Goal: Transaction & Acquisition: Purchase product/service

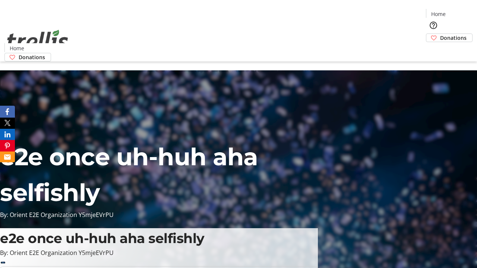
click at [440, 34] on span "Donations" at bounding box center [453, 38] width 26 height 8
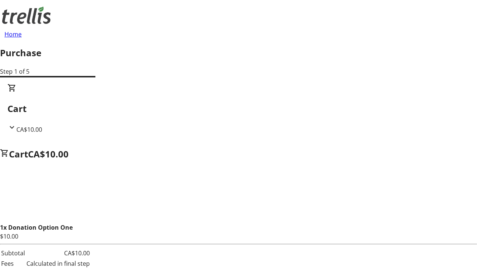
select select "CA"
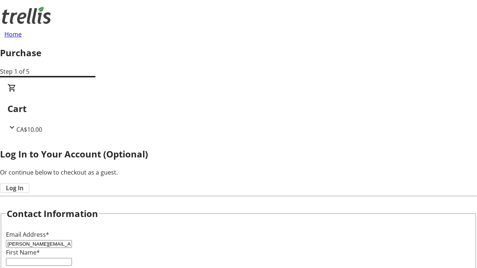
type input "[PERSON_NAME][EMAIL_ADDRESS][DOMAIN_NAME]"
type input "[PERSON_NAME]"
type input "[STREET_ADDRESS][PERSON_NAME]"
type input "Kelowna"
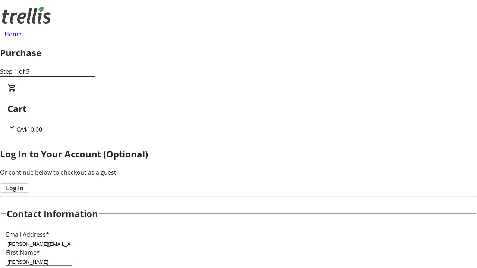
select select "BC"
type input "Kelowna"
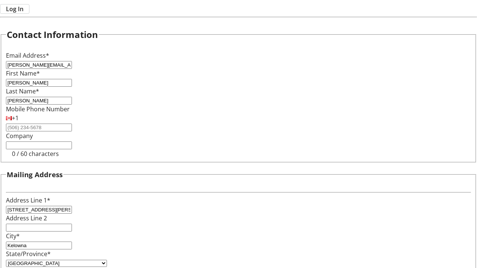
type input "V1Y 0C2"
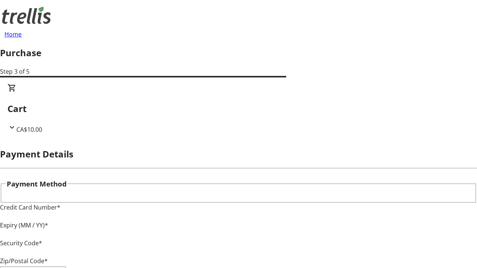
type input "V1Y 0C2"
